Goal: Navigation & Orientation: Go to known website

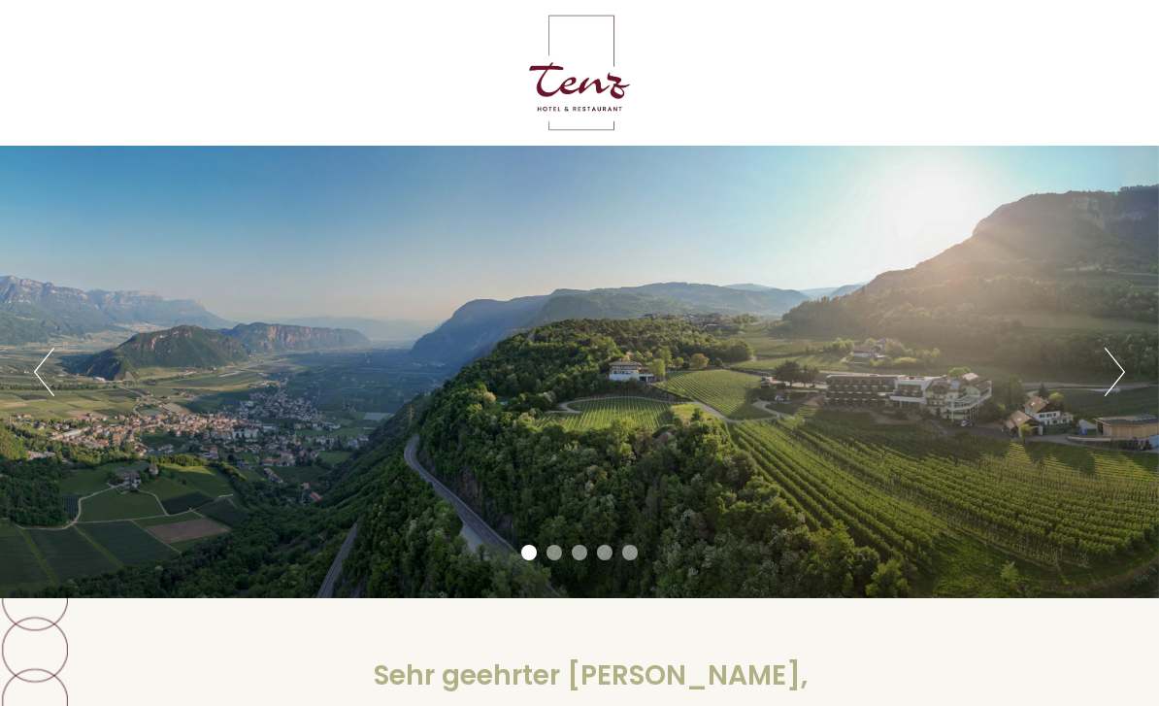
click at [1089, 380] on div "Previous Next 1 2 3 4 5" at bounding box center [579, 372] width 1159 height 452
click at [1098, 390] on div "Previous Next 1 2 3 4 5" at bounding box center [579, 372] width 1159 height 452
click at [1116, 374] on button "Next" at bounding box center [1114, 371] width 20 height 49
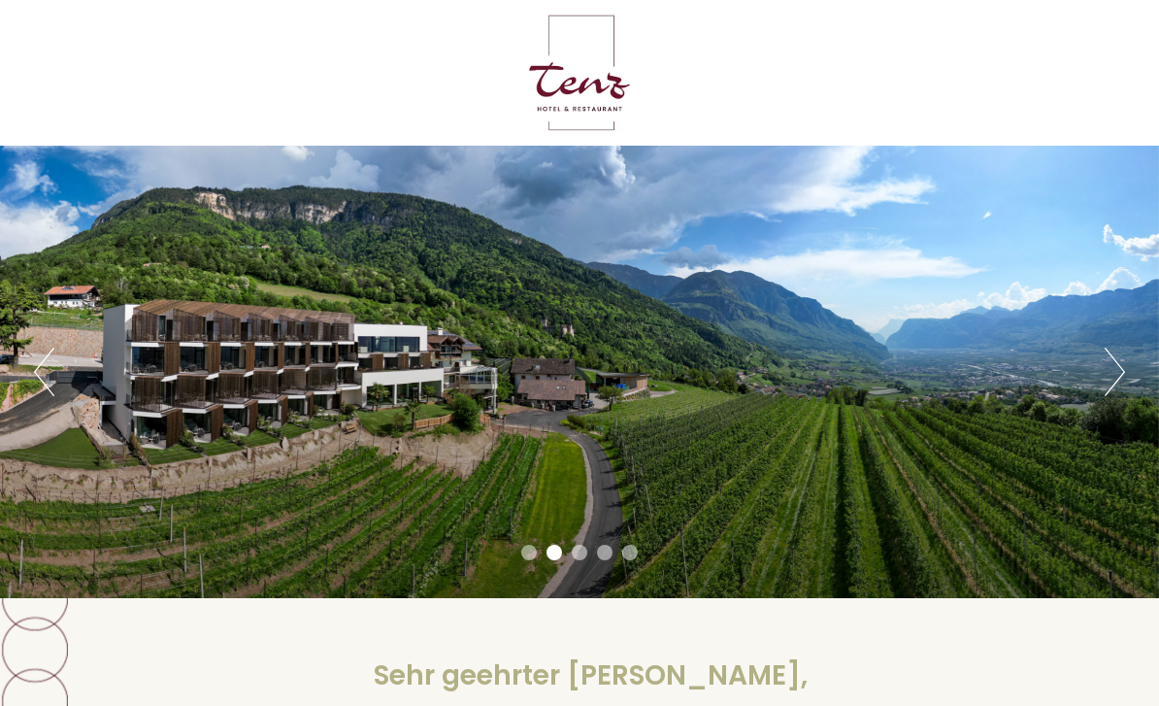
click at [1116, 375] on button "Next" at bounding box center [1114, 371] width 20 height 49
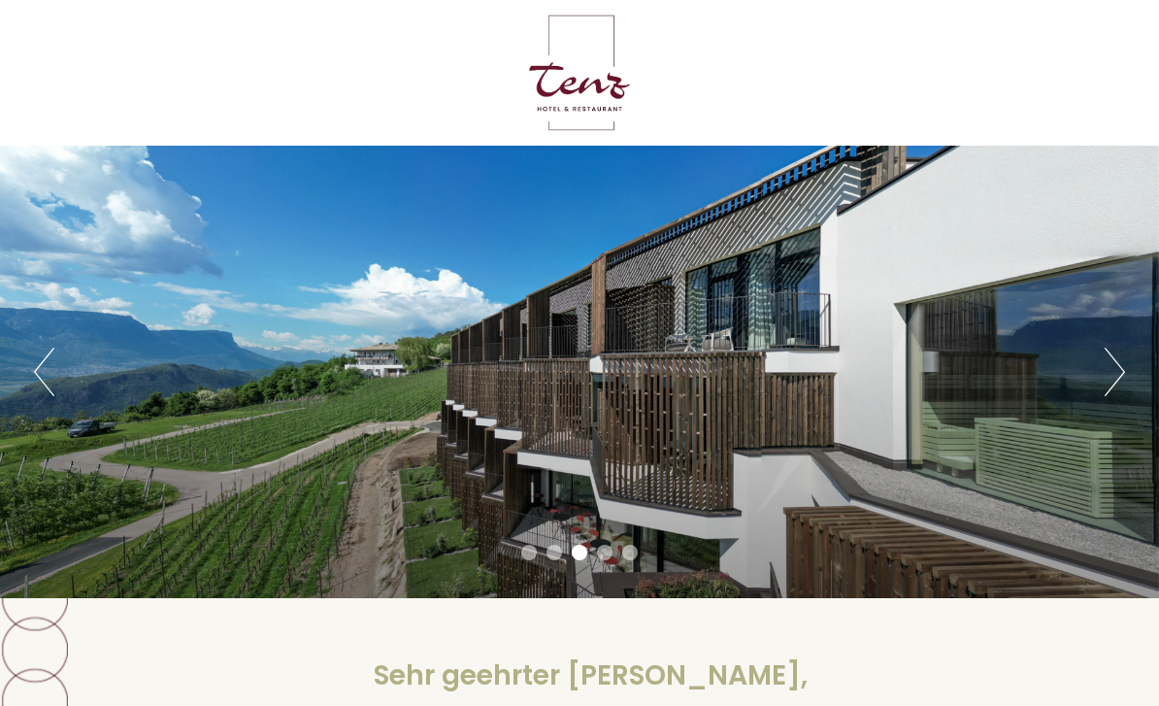
click at [1111, 380] on button "Next" at bounding box center [1114, 371] width 20 height 49
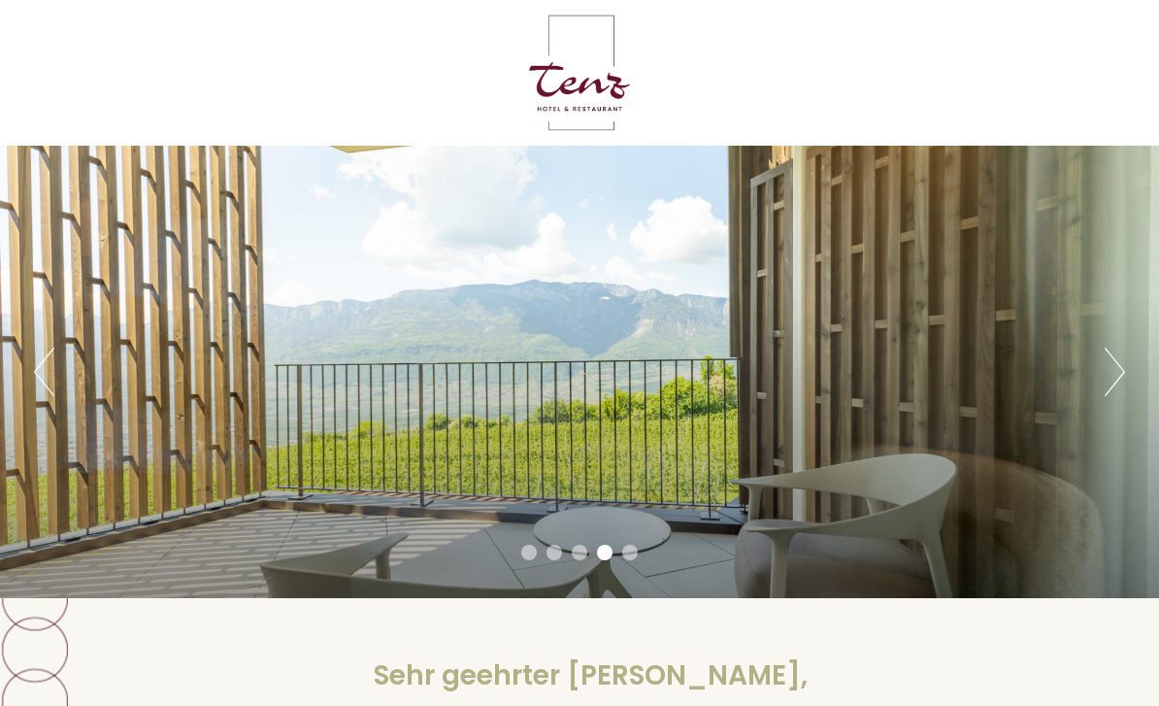
click at [1113, 381] on button "Next" at bounding box center [1114, 371] width 20 height 49
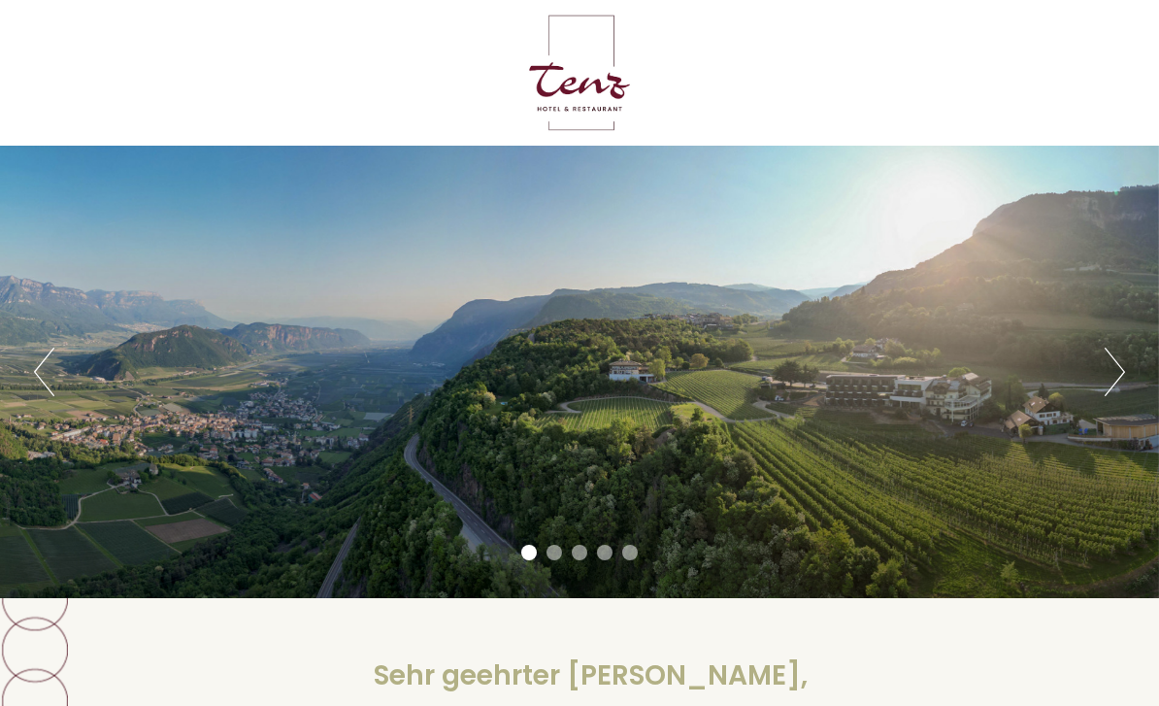
click at [1108, 376] on button "Next" at bounding box center [1114, 371] width 20 height 49
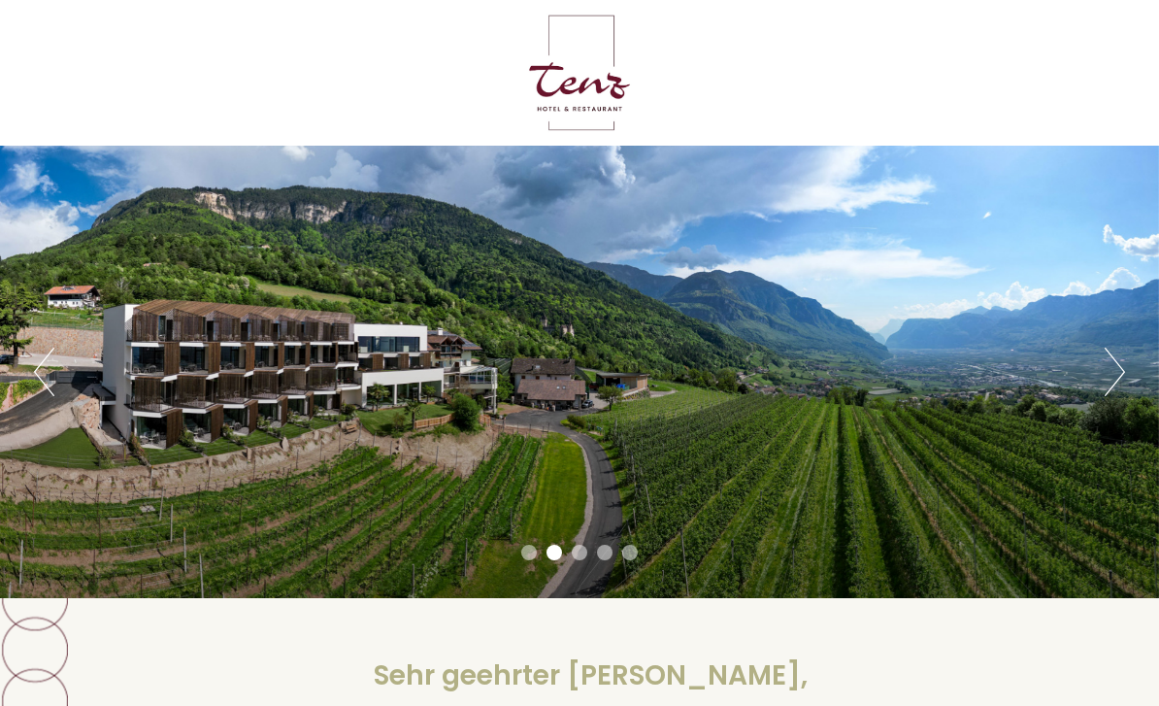
click at [1122, 368] on button "Next" at bounding box center [1114, 371] width 20 height 49
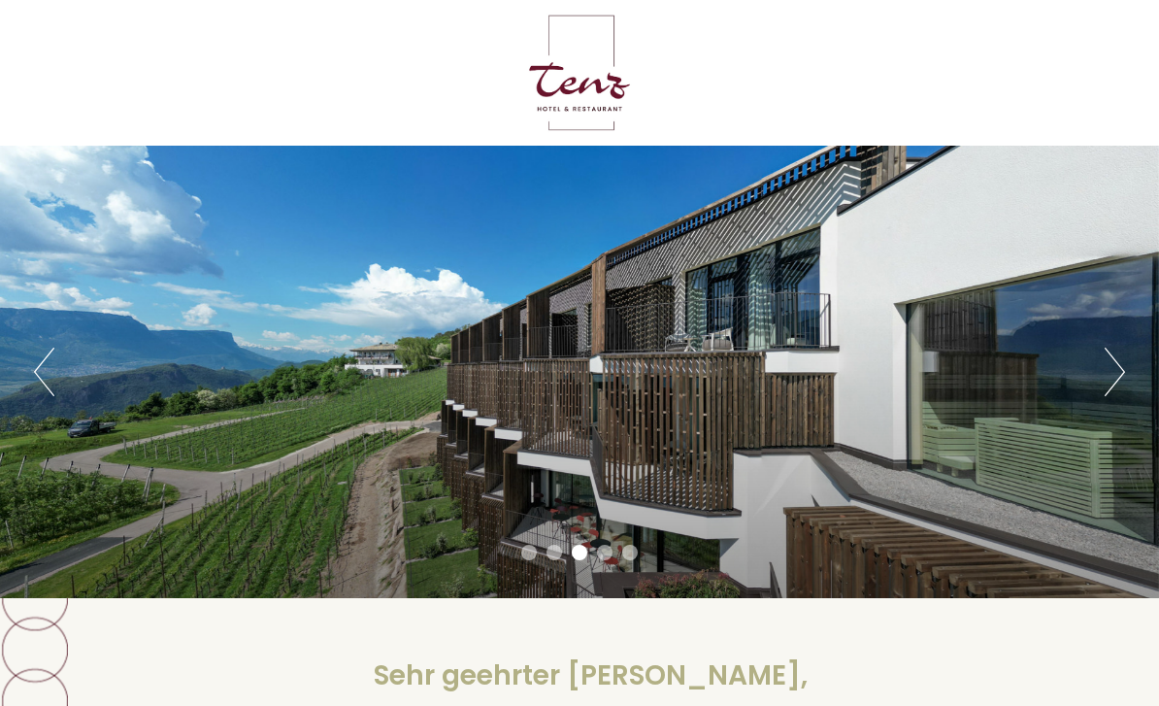
click at [1122, 358] on button "Next" at bounding box center [1114, 371] width 20 height 49
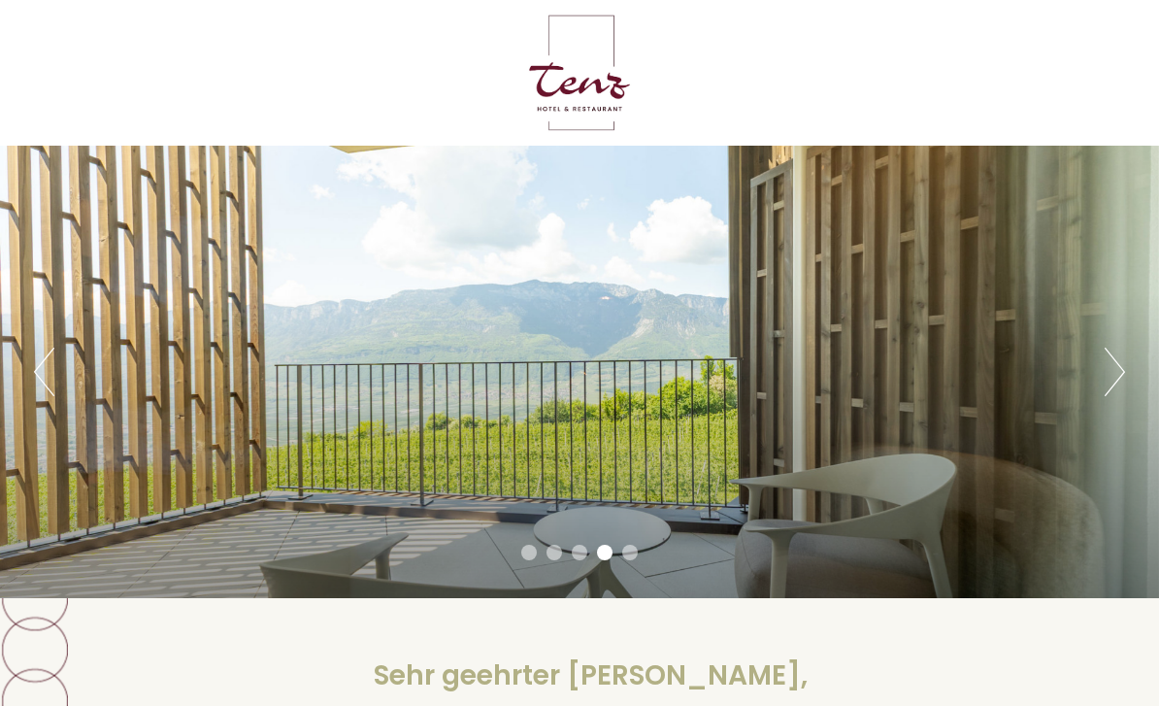
click at [1116, 374] on button "Next" at bounding box center [1114, 371] width 20 height 49
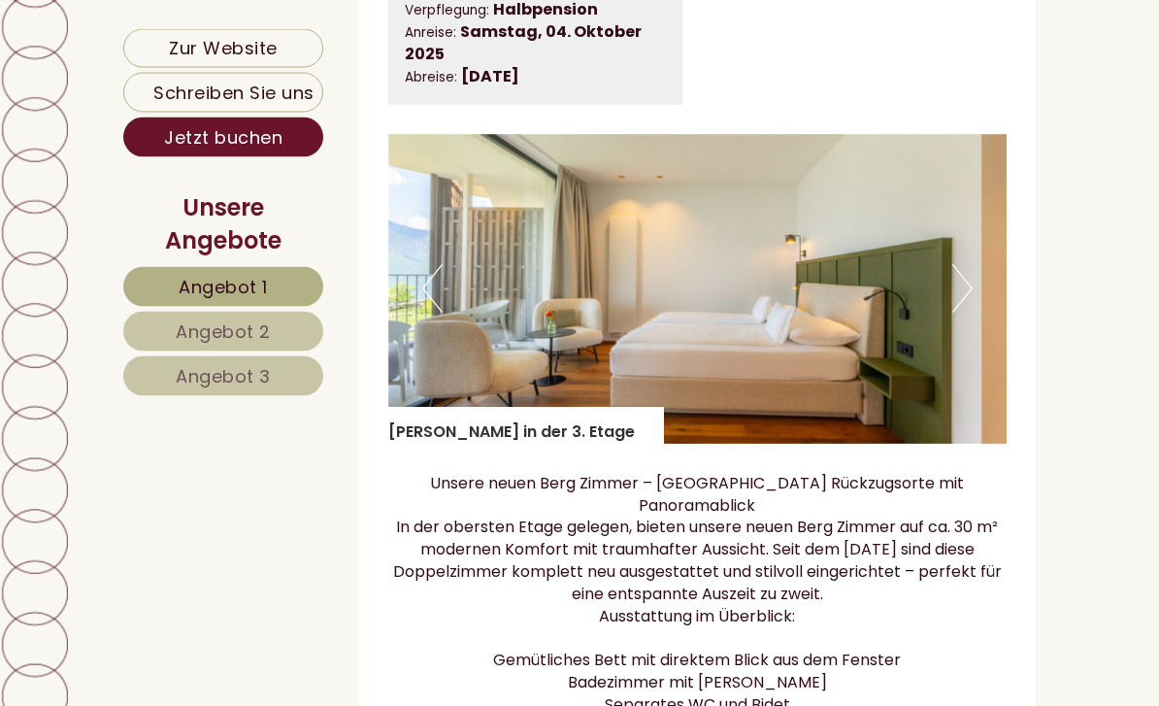
scroll to position [1292, 0]
click at [977, 298] on img at bounding box center [697, 289] width 619 height 310
click at [973, 299] on img at bounding box center [697, 289] width 619 height 310
click at [983, 301] on img at bounding box center [697, 289] width 619 height 310
click at [971, 286] on button "Next" at bounding box center [962, 288] width 20 height 49
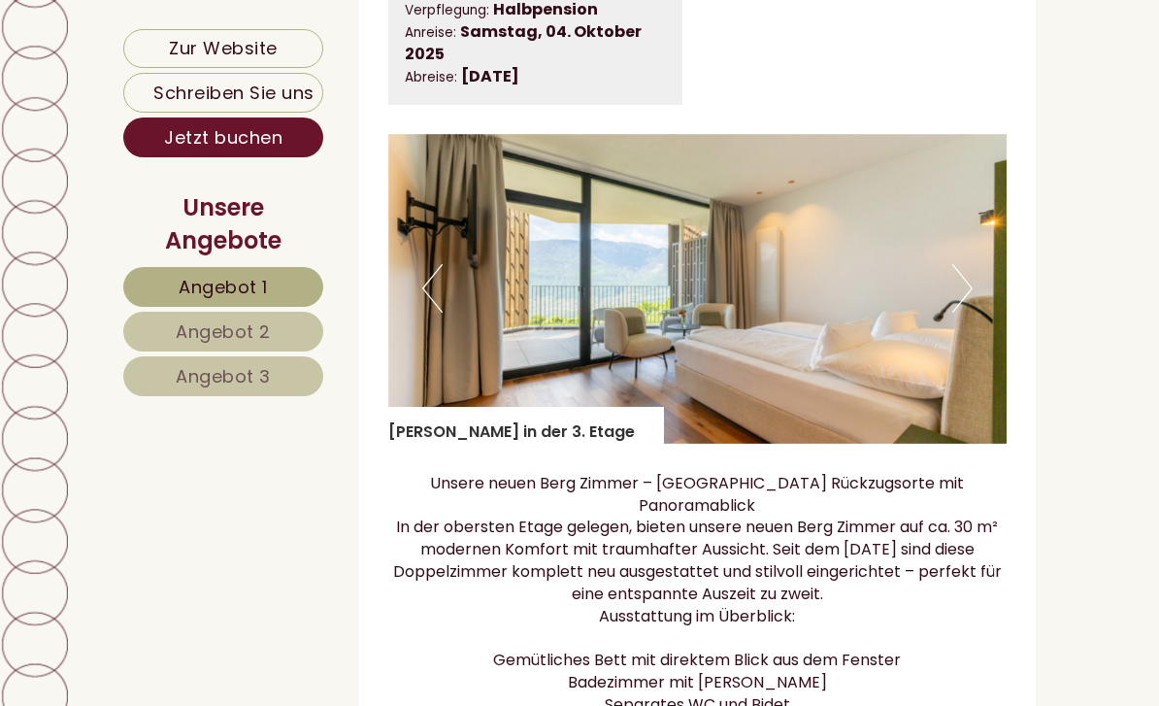
click at [972, 303] on img at bounding box center [697, 289] width 619 height 310
click at [976, 298] on img at bounding box center [697, 289] width 619 height 310
click at [987, 300] on img at bounding box center [697, 289] width 619 height 310
click at [980, 291] on img at bounding box center [697, 289] width 619 height 310
click at [990, 292] on img at bounding box center [697, 289] width 619 height 310
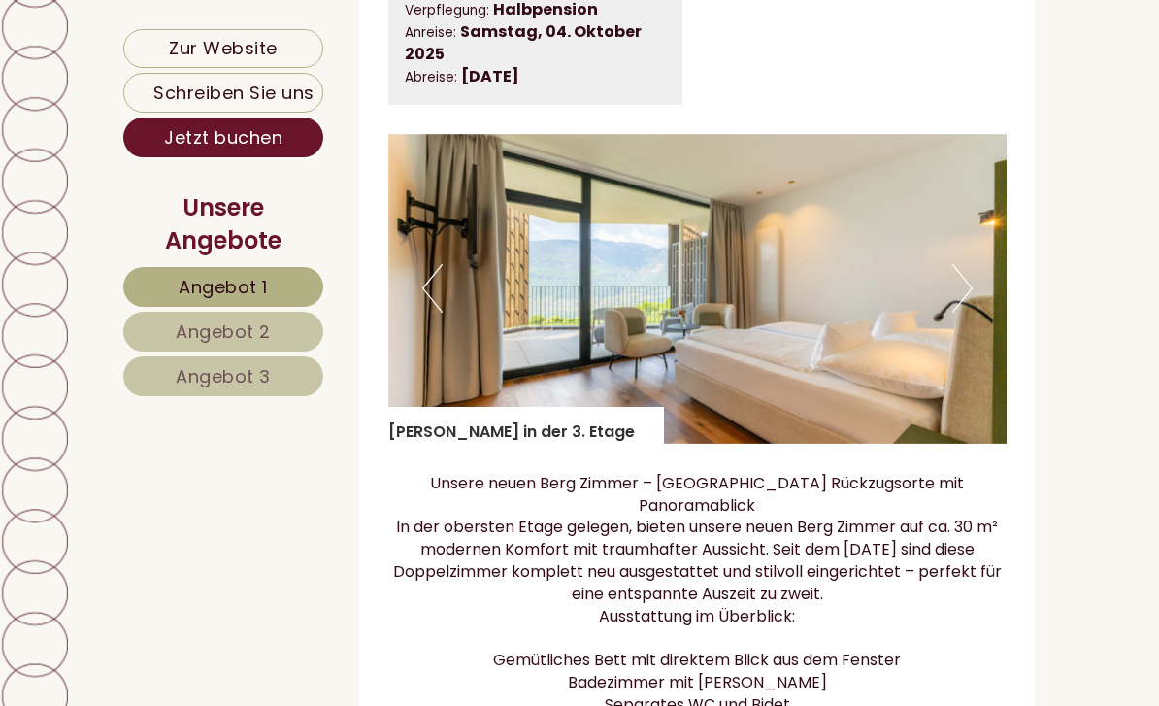
click at [981, 285] on img at bounding box center [697, 289] width 619 height 310
click at [972, 294] on button "Next" at bounding box center [962, 288] width 20 height 49
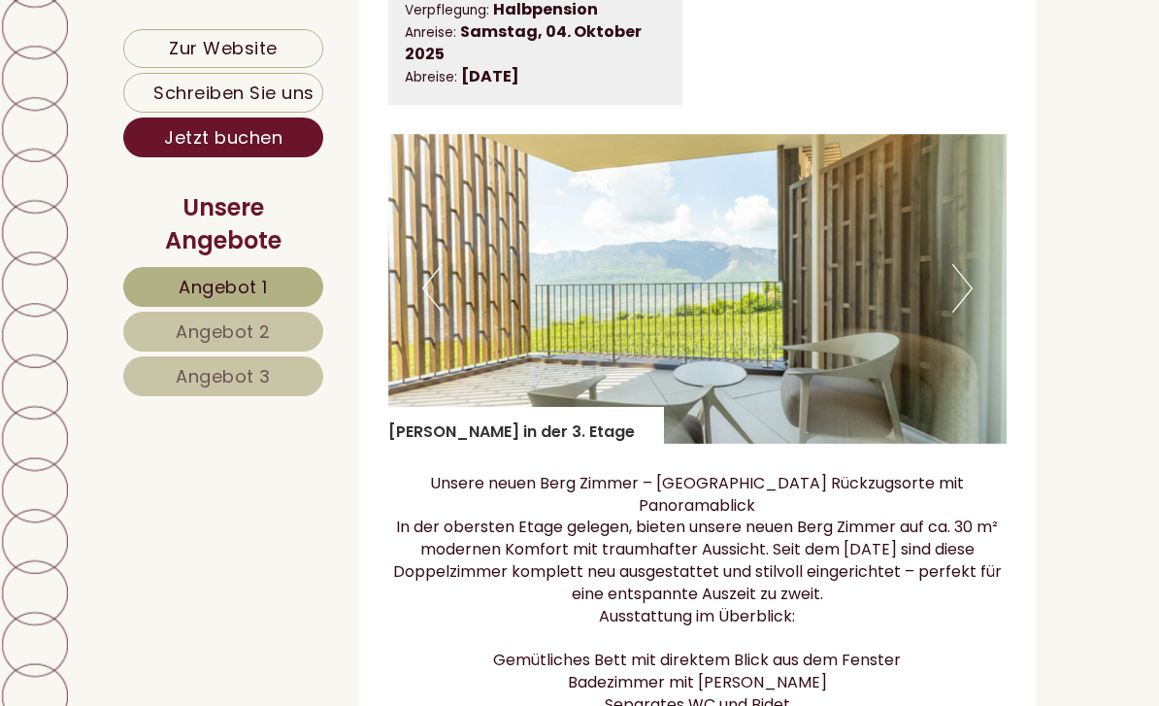
click at [973, 303] on img at bounding box center [697, 289] width 619 height 310
click at [967, 304] on button "Next" at bounding box center [962, 288] width 20 height 49
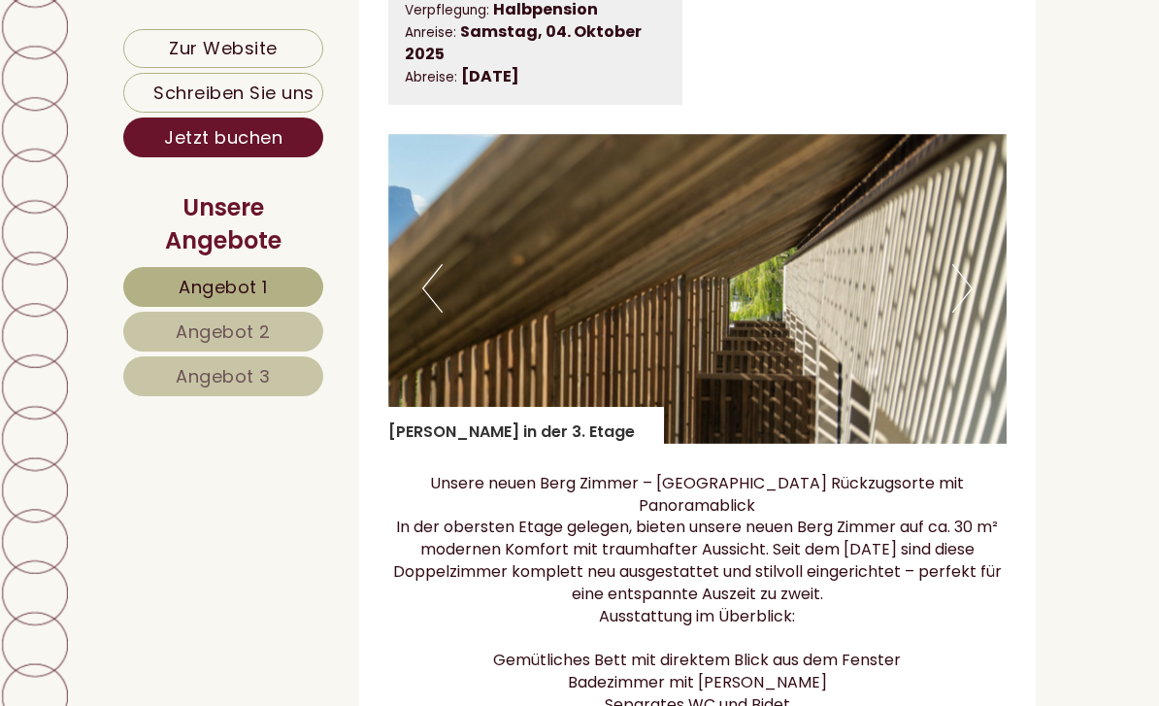
click at [975, 297] on img at bounding box center [697, 289] width 619 height 310
click at [978, 294] on img at bounding box center [697, 289] width 619 height 310
click at [976, 303] on img at bounding box center [697, 289] width 619 height 310
click at [970, 303] on button "Next" at bounding box center [962, 288] width 20 height 49
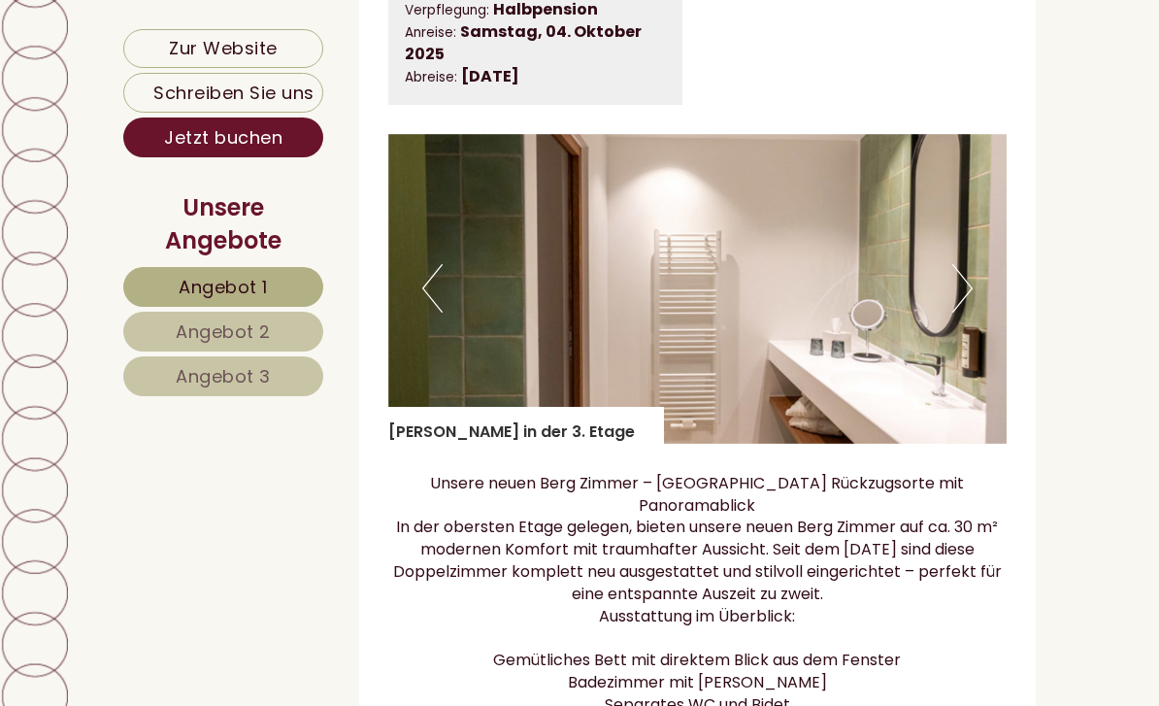
click at [982, 301] on img at bounding box center [697, 289] width 619 height 310
click at [980, 305] on img at bounding box center [697, 289] width 619 height 310
click at [981, 304] on img at bounding box center [697, 289] width 619 height 310
click at [969, 294] on button "Next" at bounding box center [962, 288] width 20 height 49
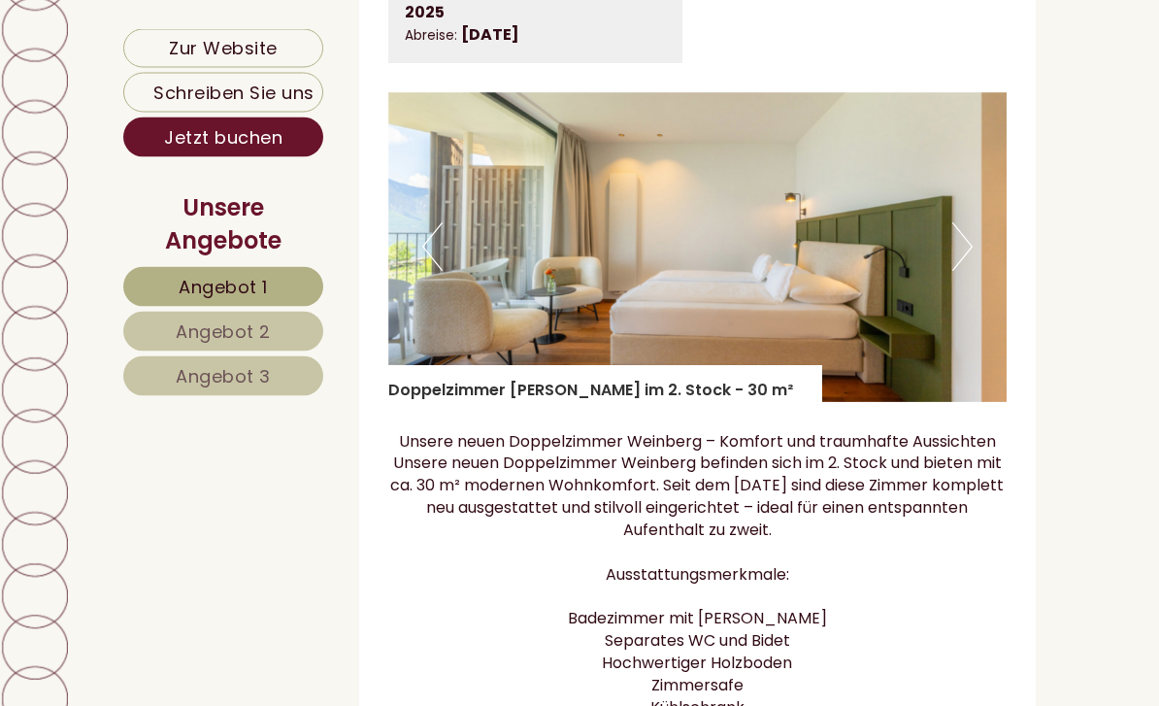
scroll to position [3039, 0]
click at [970, 222] on button "Next" at bounding box center [962, 246] width 20 height 49
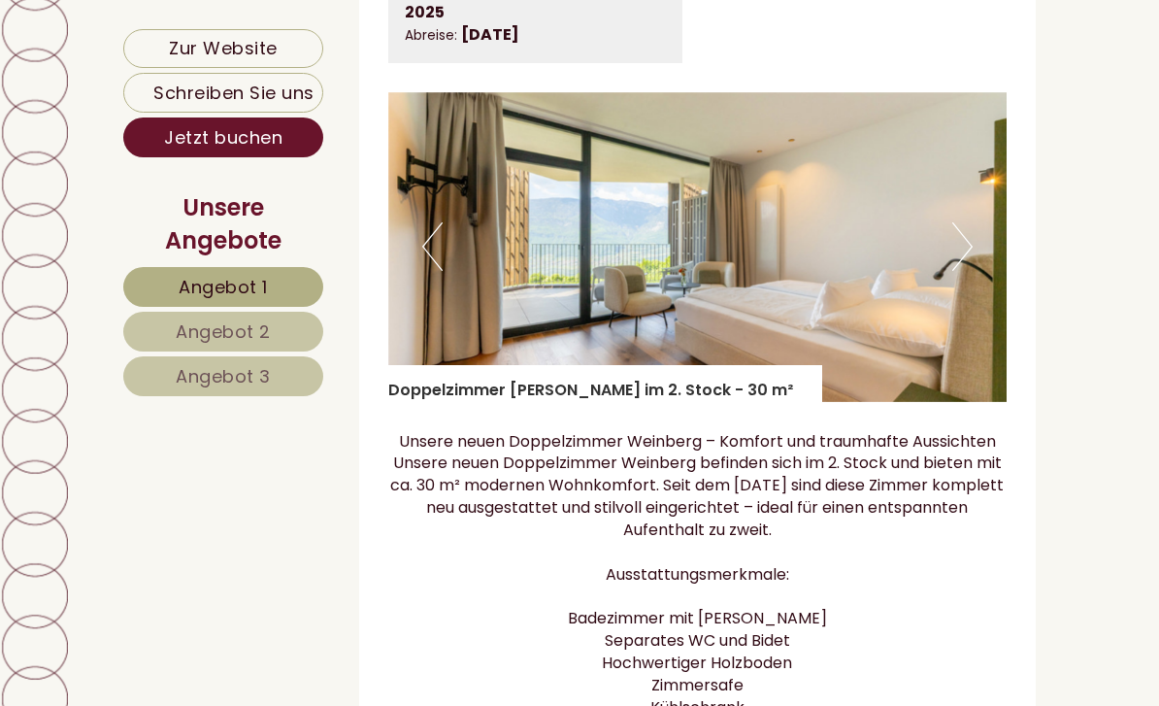
click at [967, 222] on button "Next" at bounding box center [962, 246] width 20 height 49
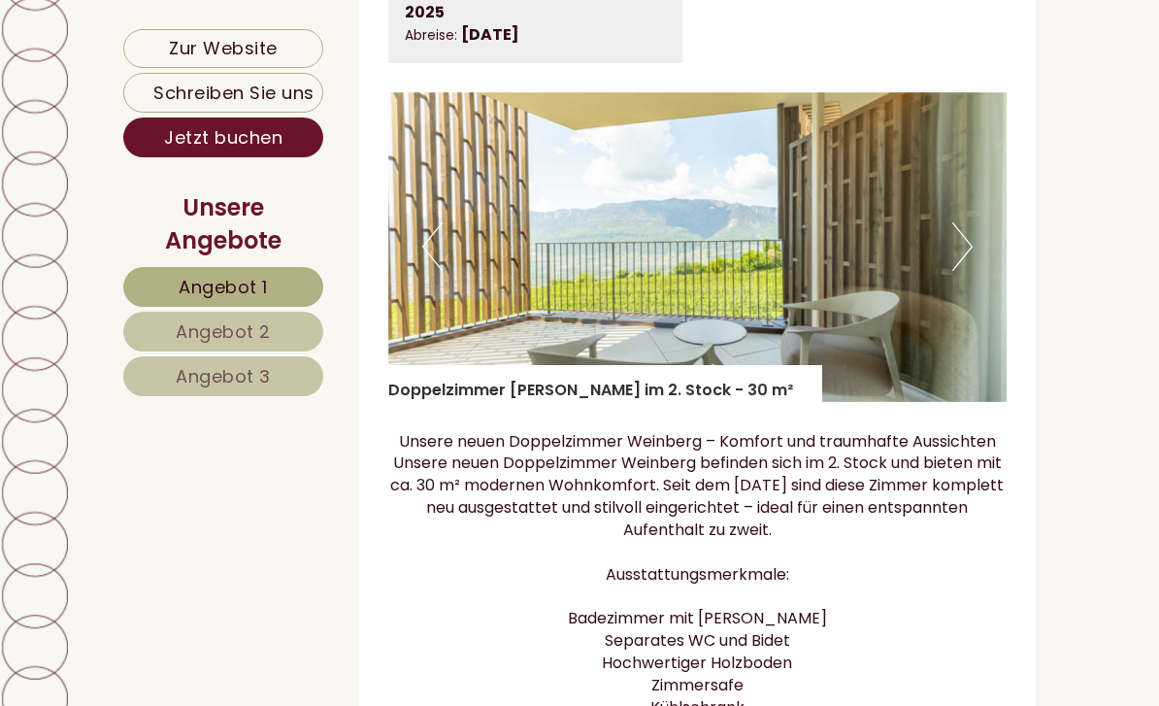
click at [971, 222] on button "Next" at bounding box center [962, 246] width 20 height 49
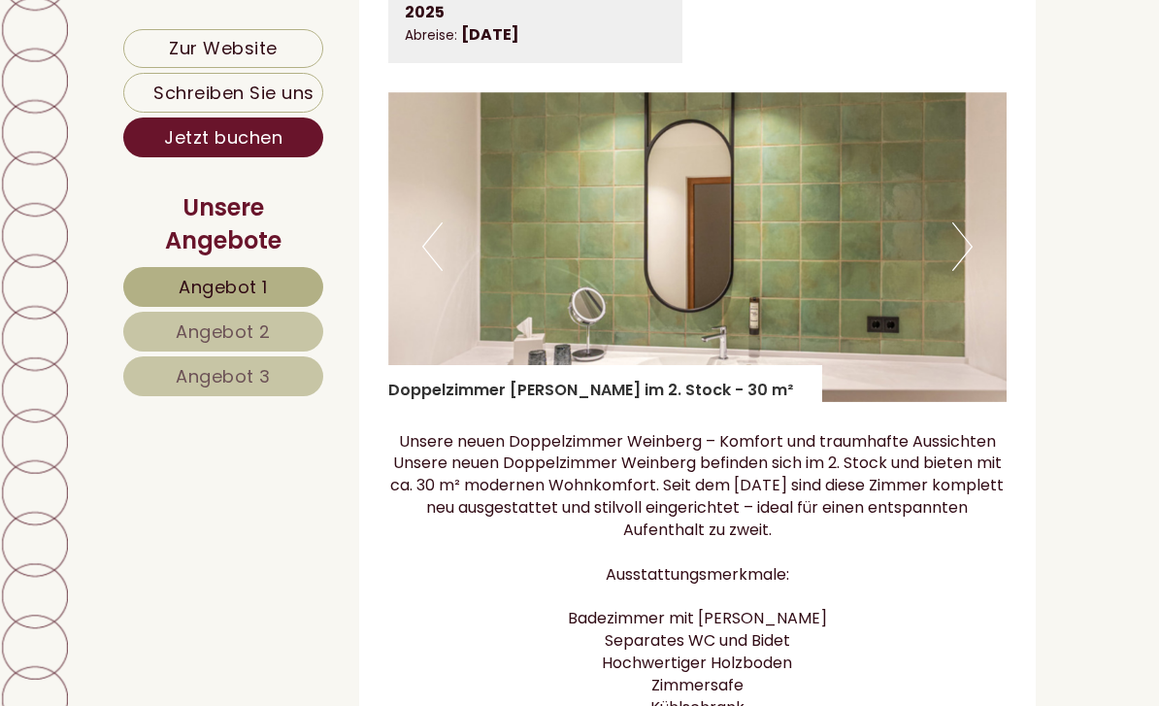
click at [972, 222] on button "Next" at bounding box center [962, 246] width 20 height 49
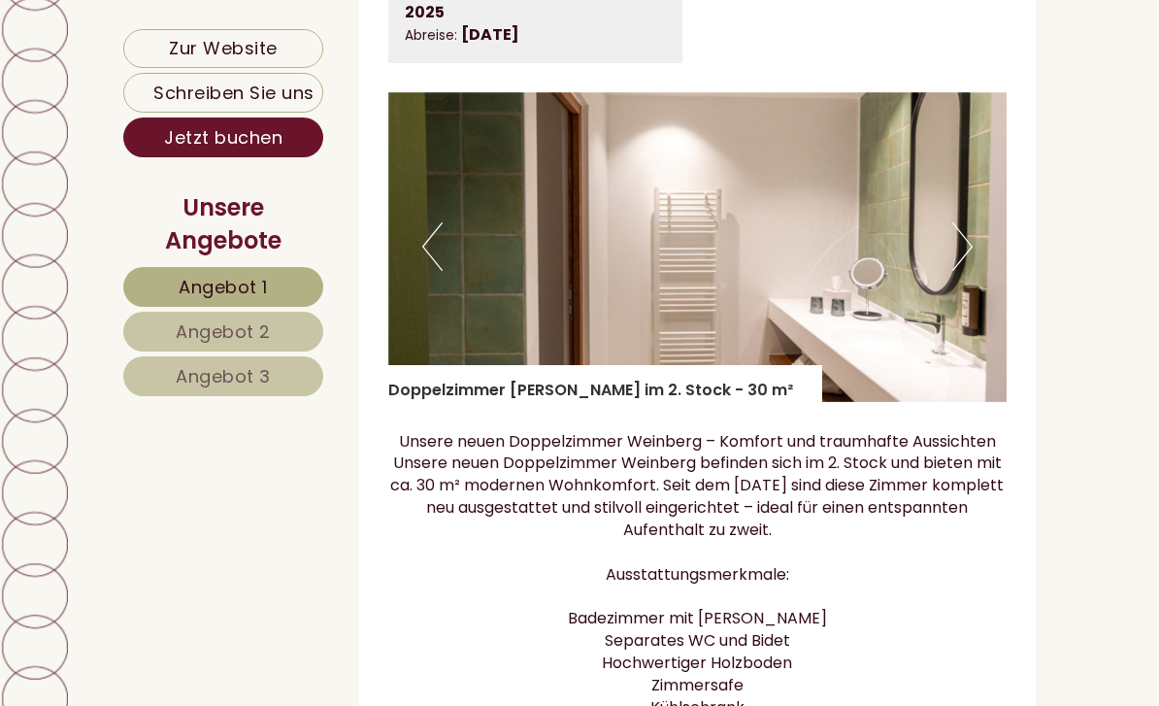
click at [970, 222] on button "Next" at bounding box center [962, 246] width 20 height 49
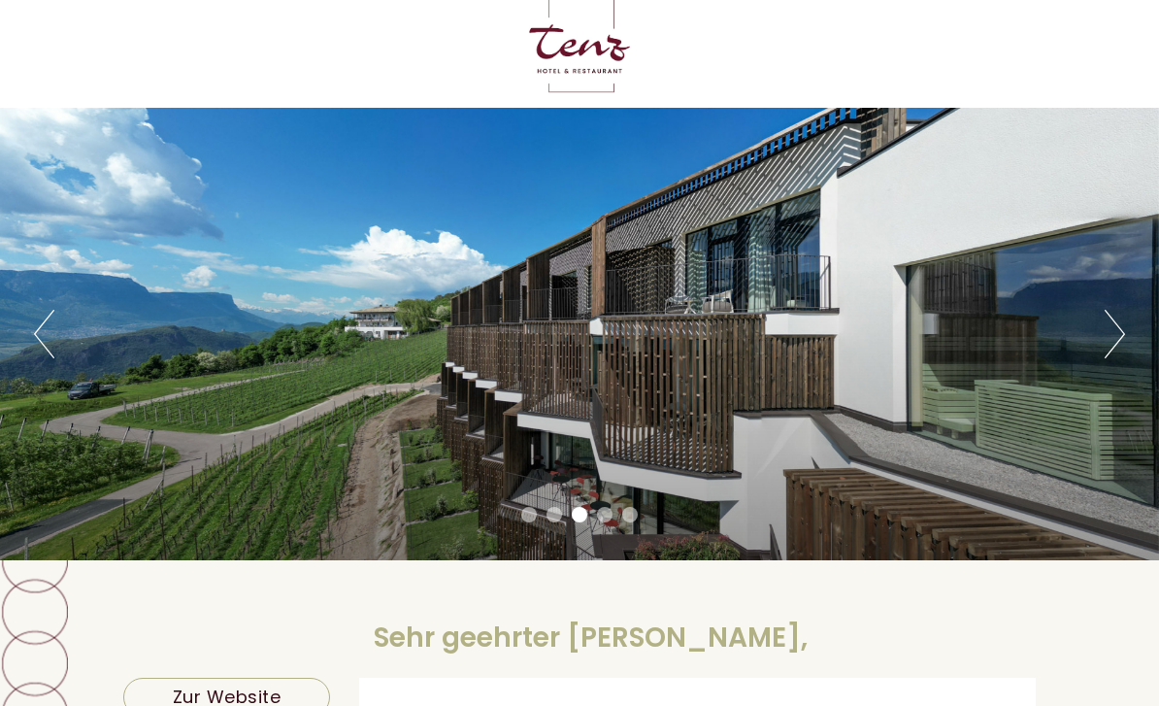
scroll to position [0, 0]
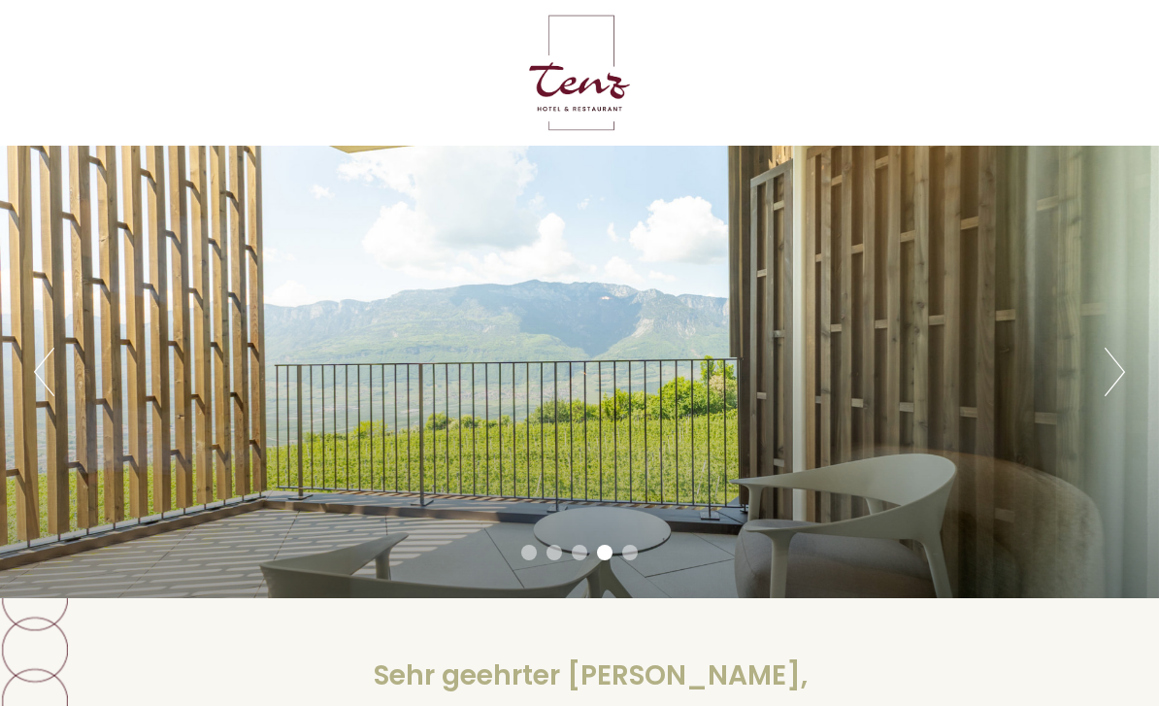
click at [1109, 372] on button "Next" at bounding box center [1114, 371] width 20 height 49
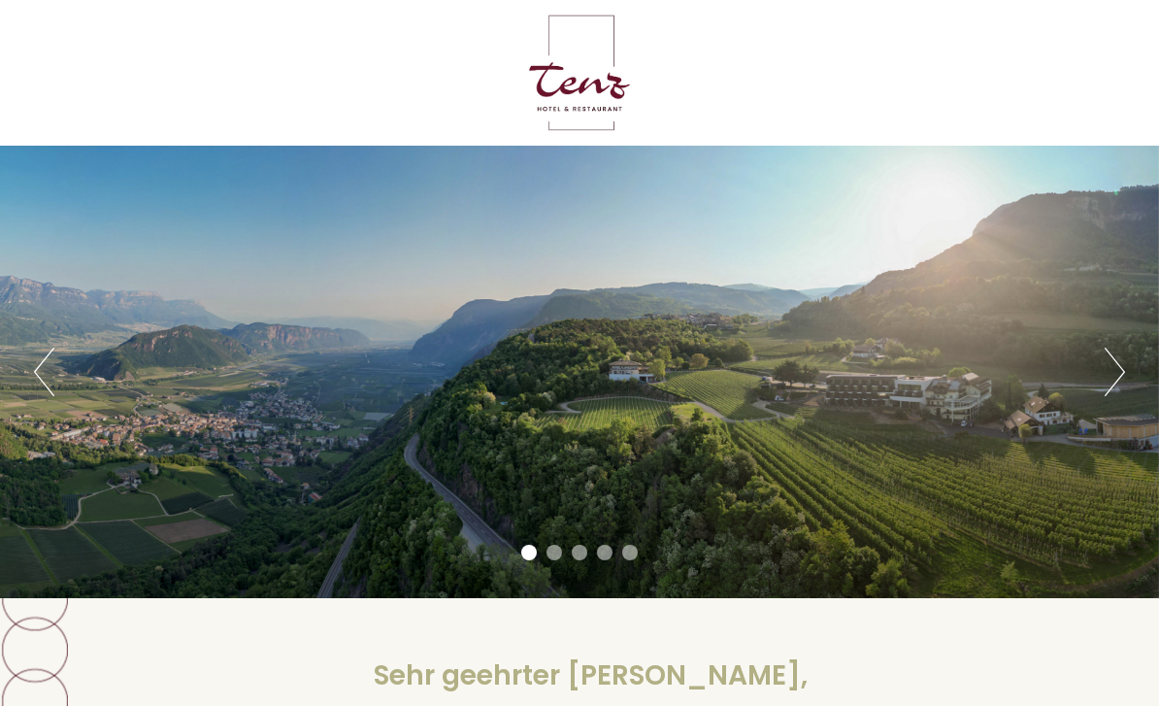
click at [1108, 374] on button "Next" at bounding box center [1114, 371] width 20 height 49
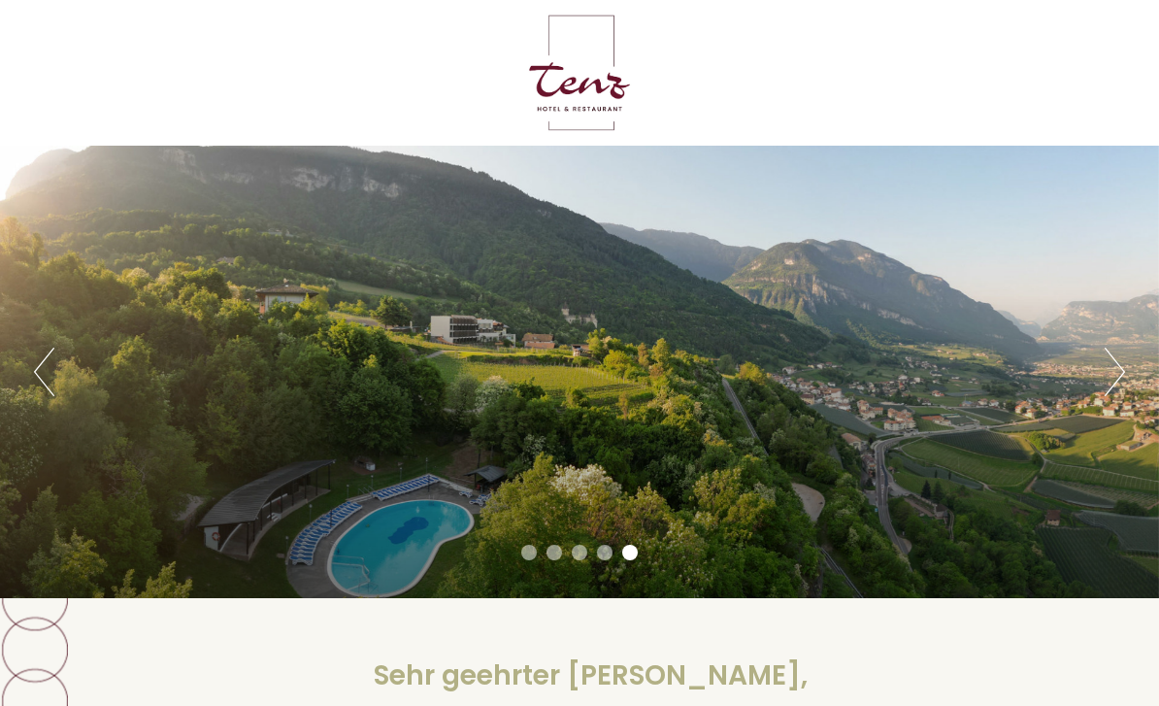
click at [586, 83] on div at bounding box center [579, 73] width 893 height 126
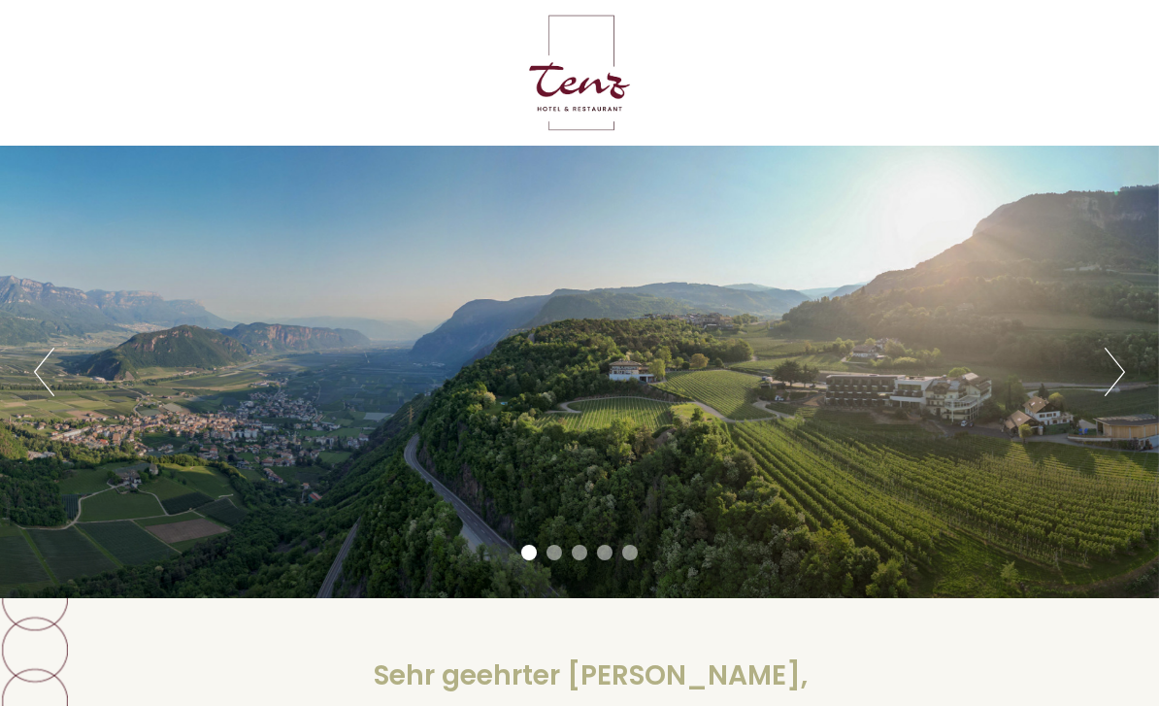
click at [573, 90] on div at bounding box center [579, 73] width 893 height 126
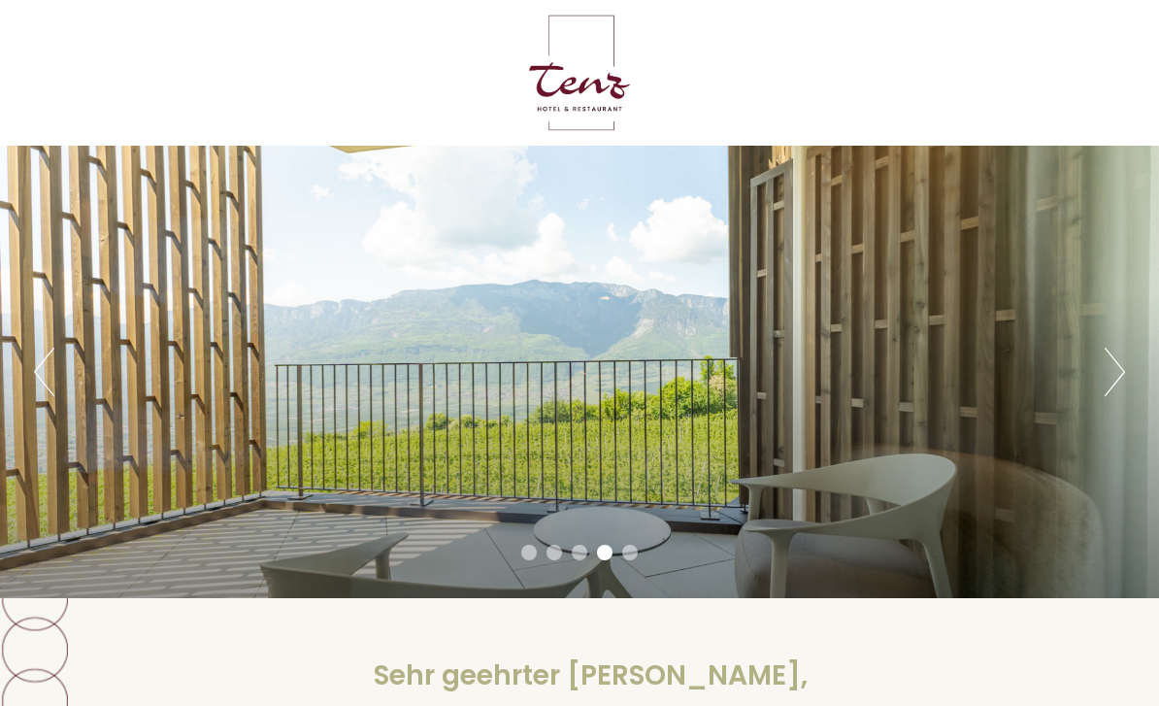
click at [1114, 379] on button "Next" at bounding box center [1114, 371] width 20 height 49
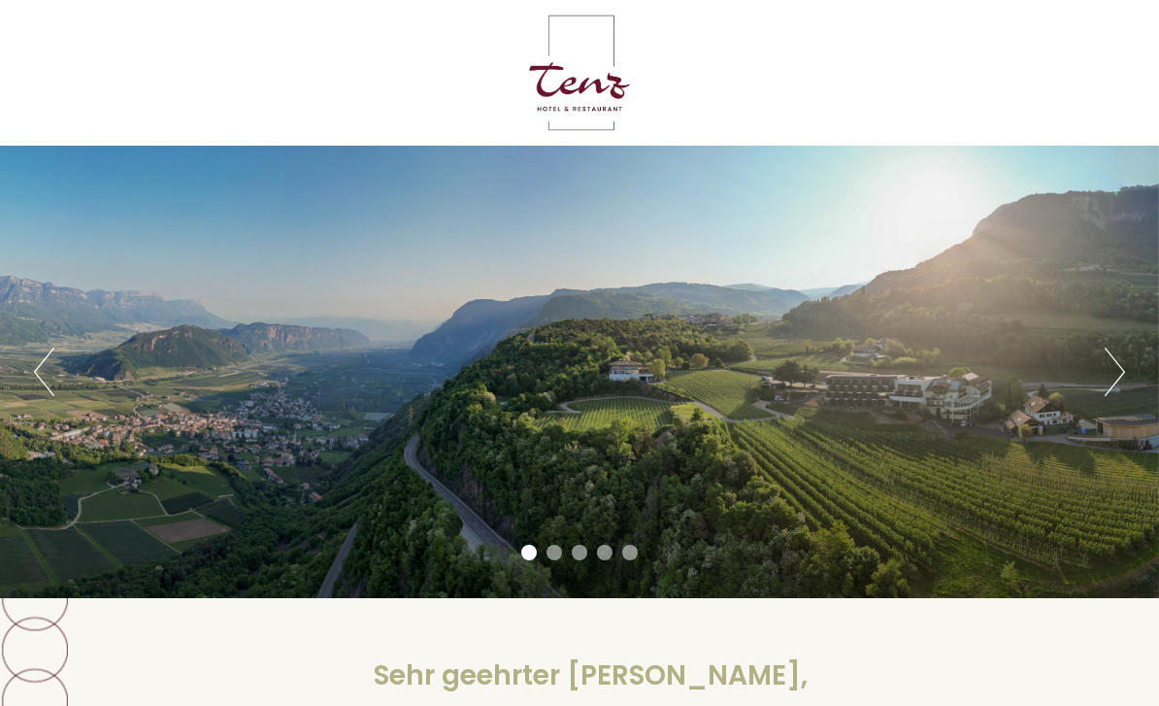
click at [570, 97] on div at bounding box center [579, 73] width 893 height 126
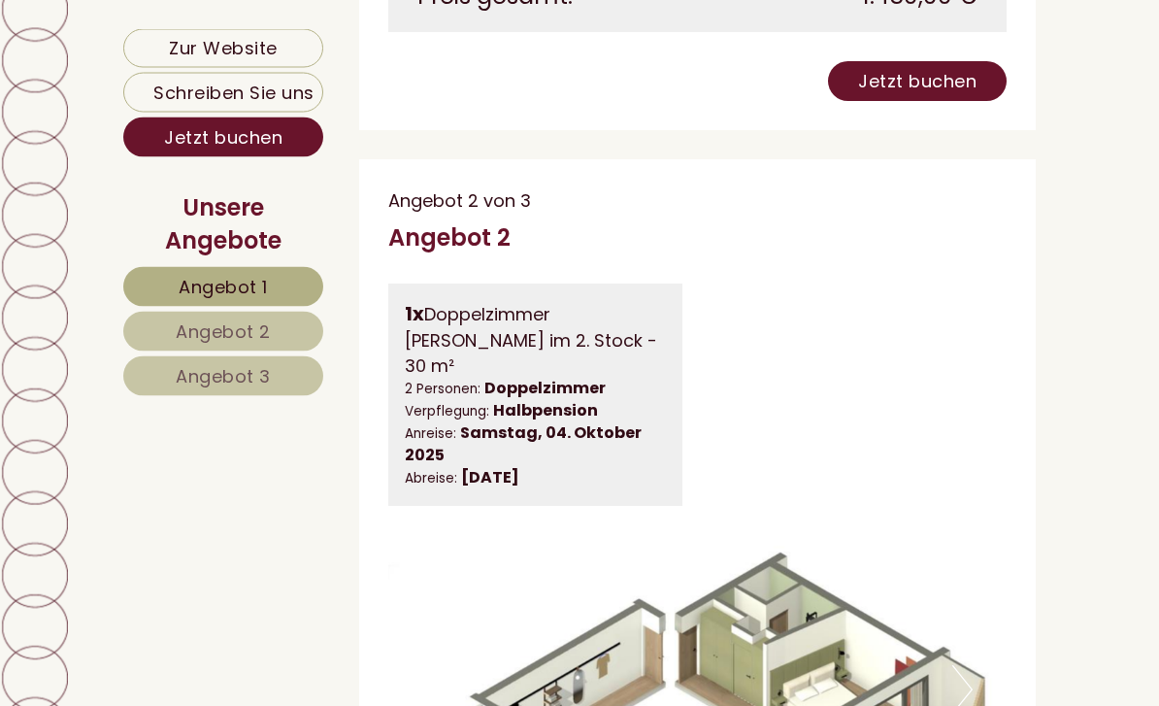
scroll to position [2598, 0]
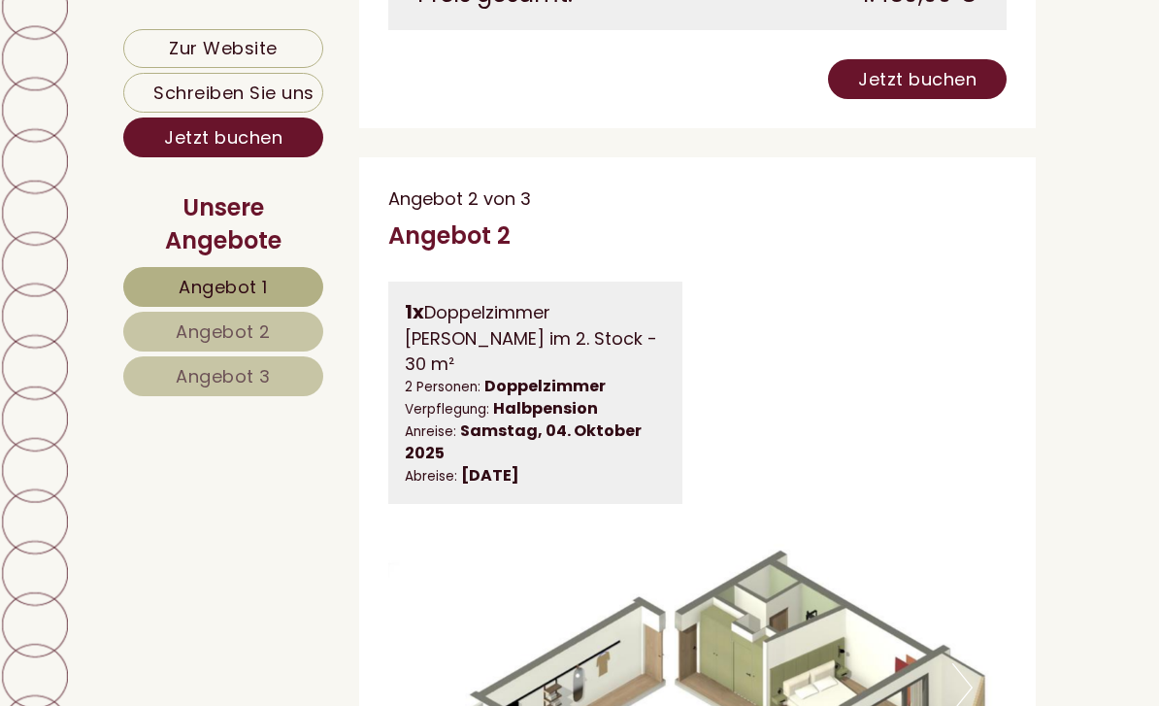
click at [206, 36] on link "Zur Website" at bounding box center [223, 48] width 200 height 39
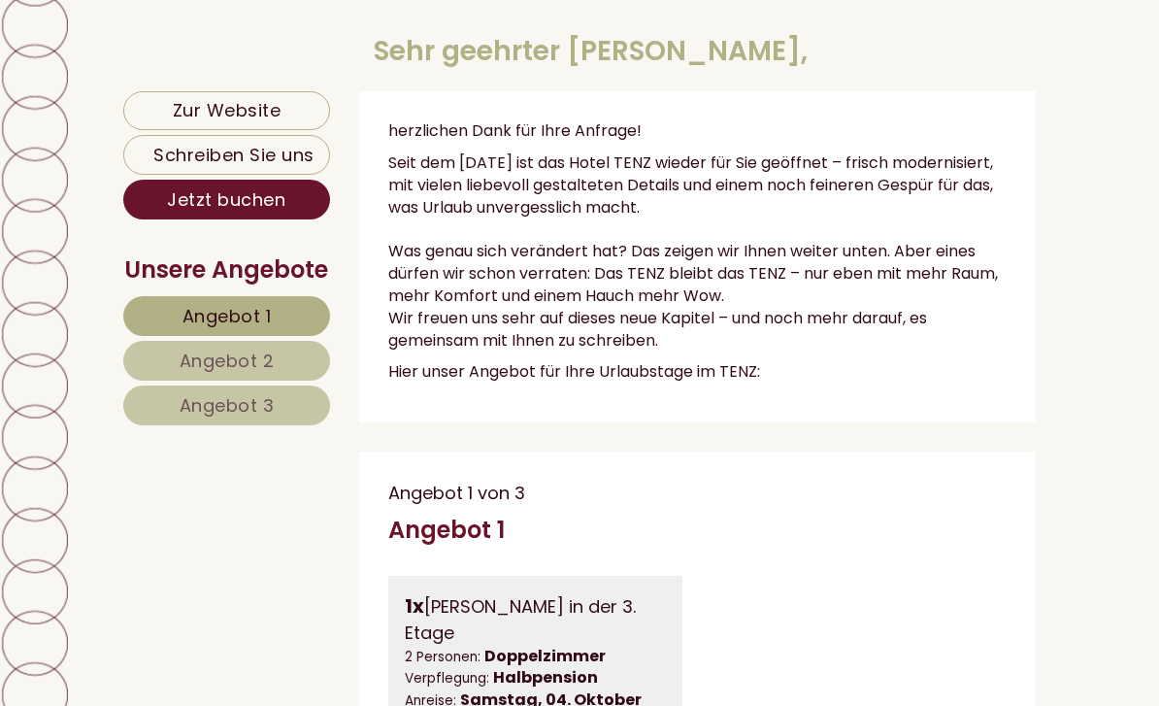
scroll to position [595, 0]
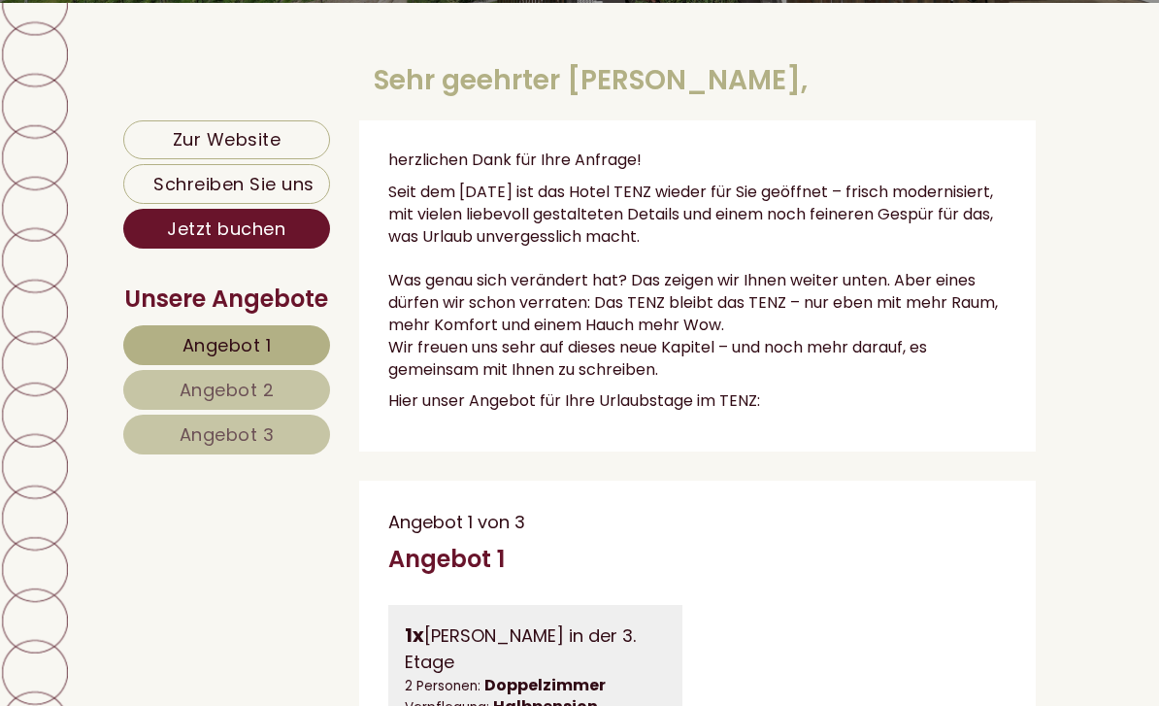
click at [188, 137] on link "Zur Website" at bounding box center [226, 139] width 207 height 39
